Goal: Information Seeking & Learning: Learn about a topic

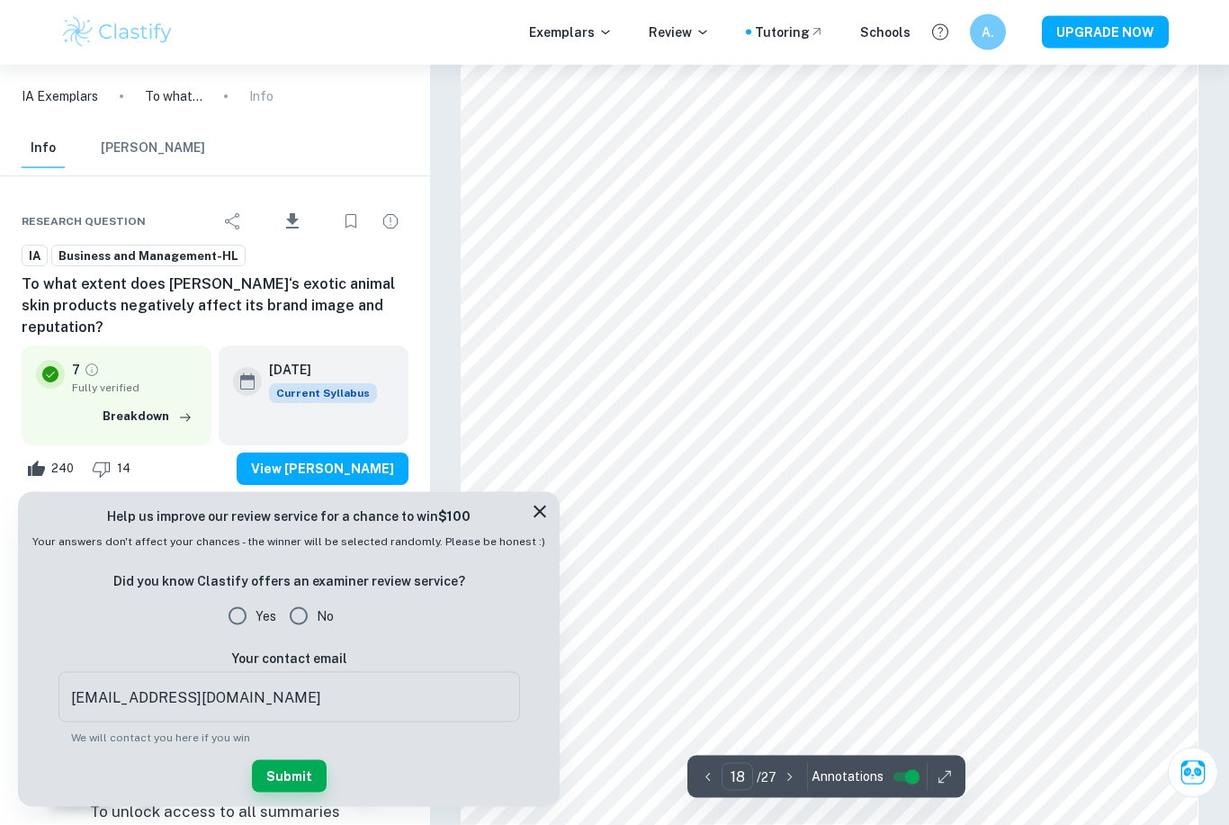
scroll to position [16757, 0]
click at [529, 523] on icon at bounding box center [540, 512] width 22 height 22
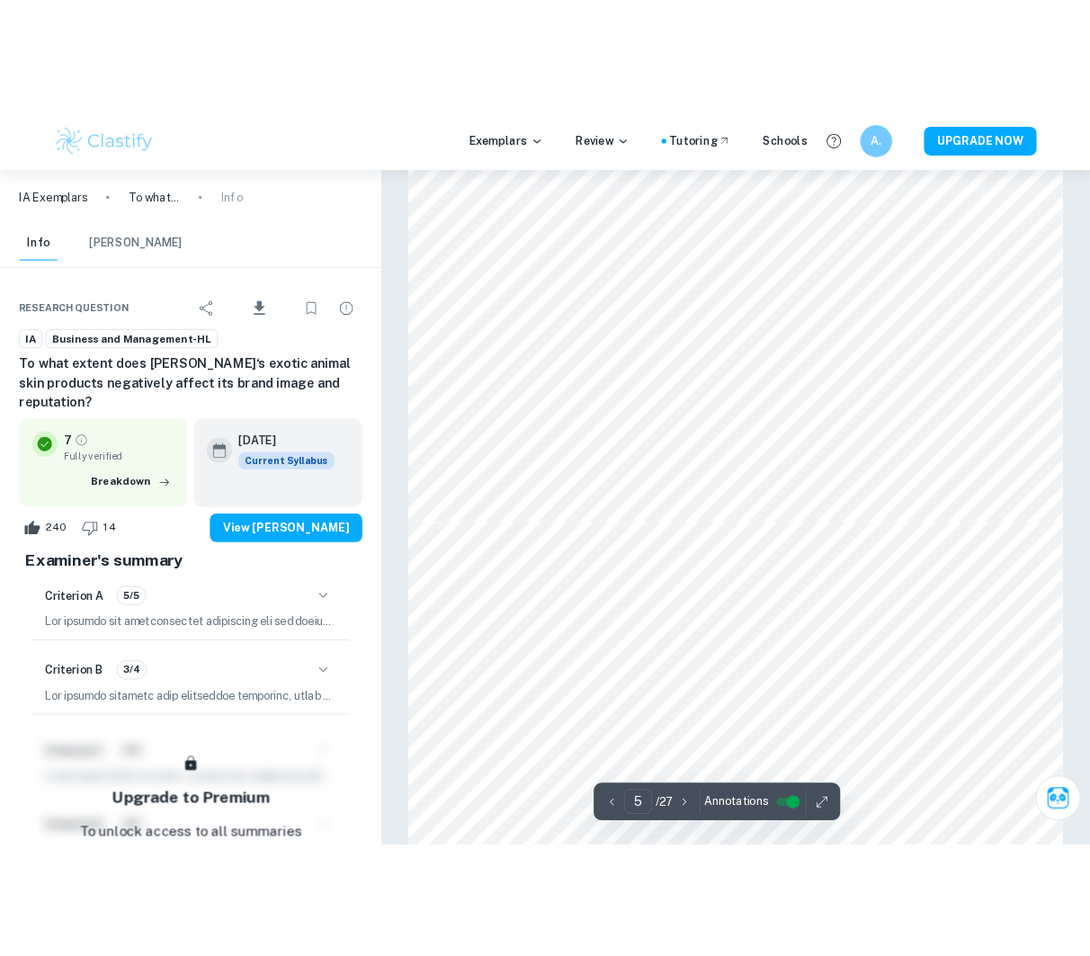
scroll to position [4649, 0]
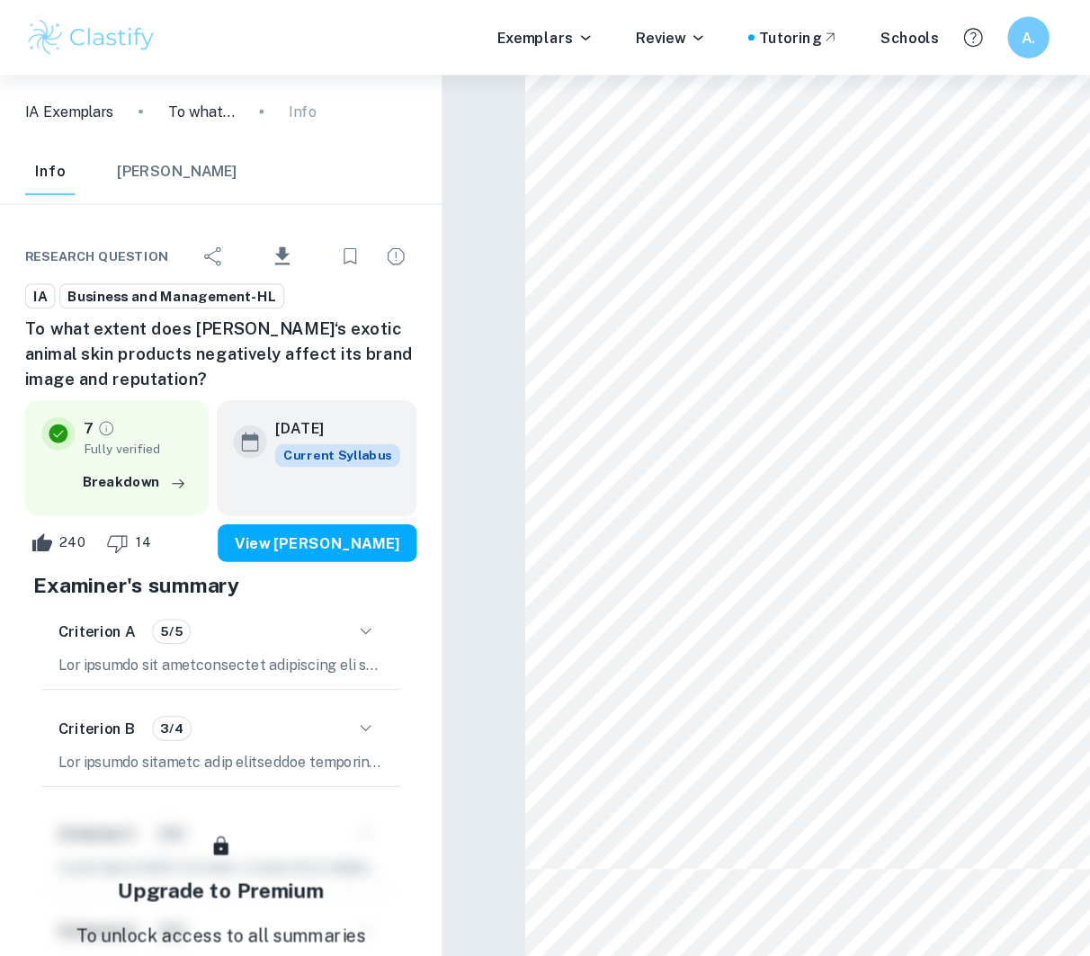
type input "6"
